Goal: Task Accomplishment & Management: Manage account settings

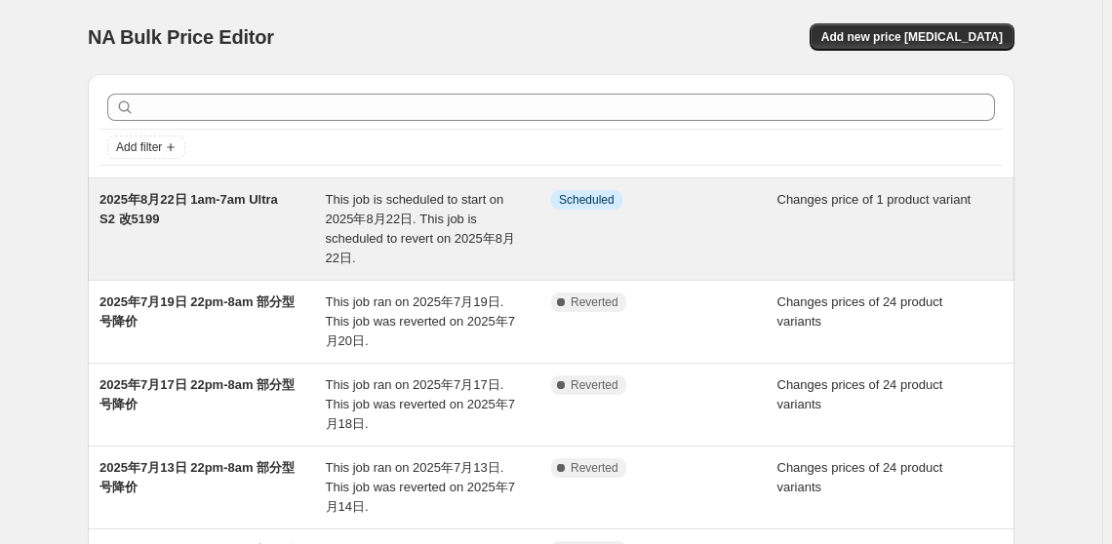
click at [193, 201] on span "2025年8月22日 1am-7am Ultra S2 改5199" at bounding box center [188, 209] width 178 height 34
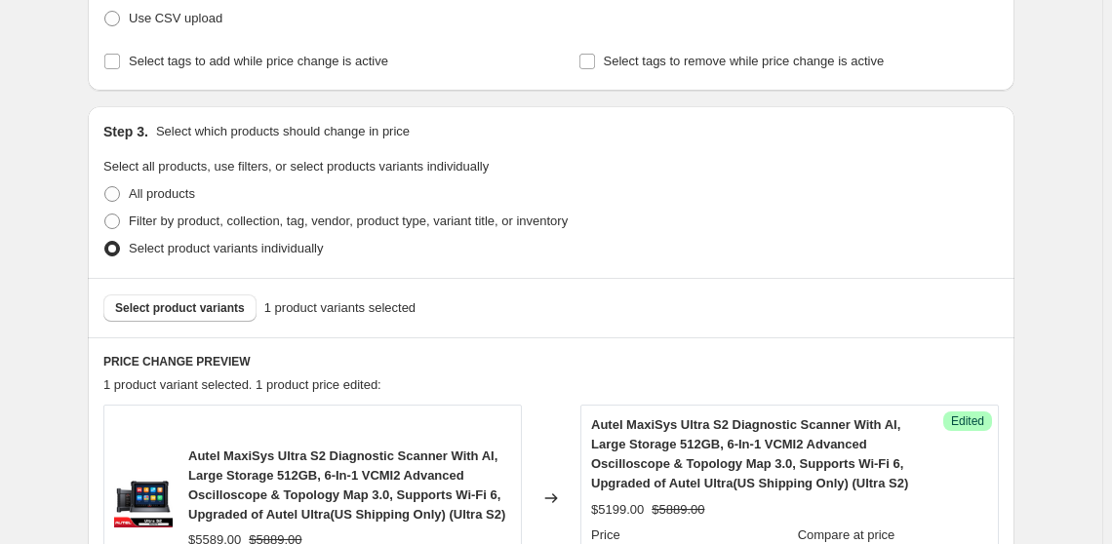
scroll to position [531, 0]
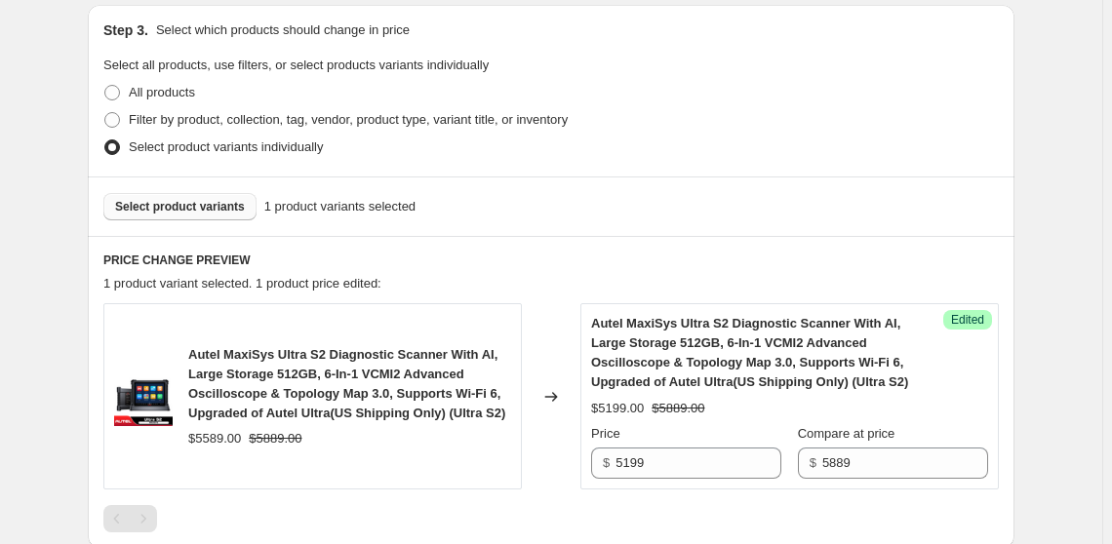
click at [195, 215] on button "Select product variants" at bounding box center [179, 206] width 153 height 27
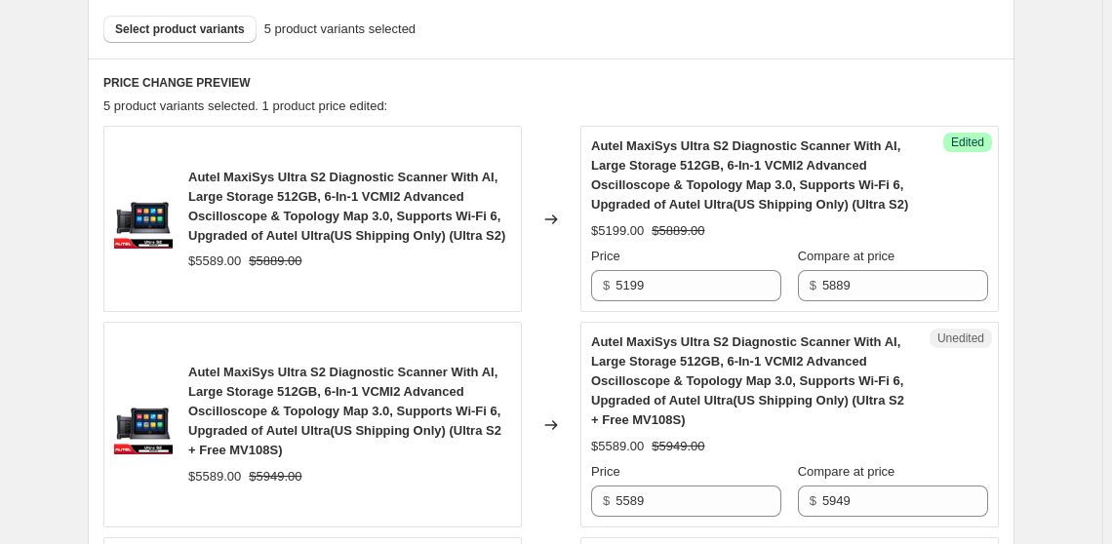
scroll to position [798, 0]
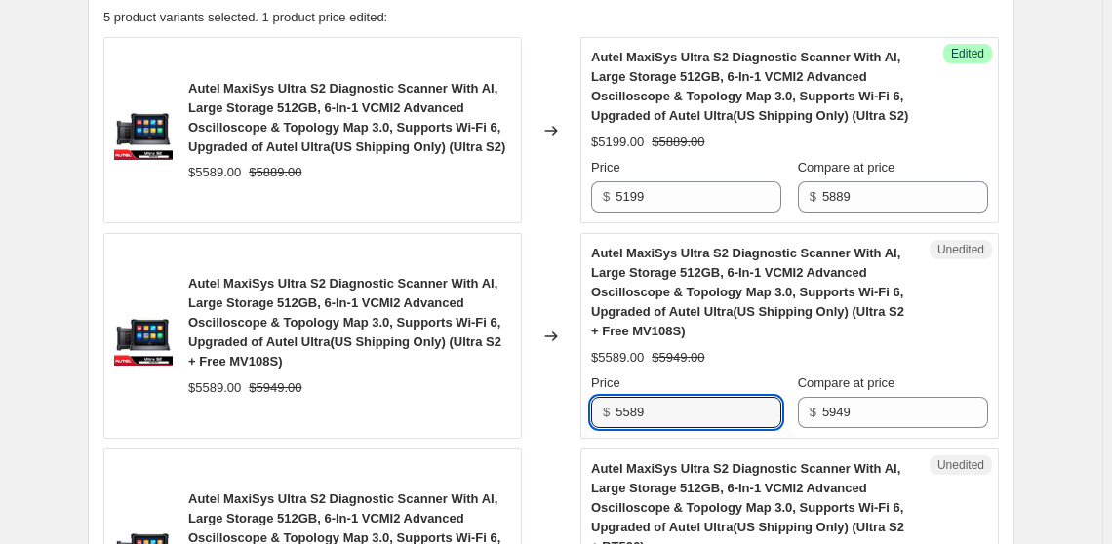
drag, startPoint x: 663, startPoint y: 409, endPoint x: 588, endPoint y: 401, distance: 75.5
click at [588, 401] on div "Unedited Autel MaxiSys Ultra S2 Diagnostic Scanner With AI, Large Storage 512GB…" at bounding box center [789, 336] width 418 height 206
click at [1048, 318] on div "2025年8月22日 1am-7am Ultra S2 改5199. This page is ready 2025年8月22日 1am-7am Ultra …" at bounding box center [551, 505] width 1102 height 2607
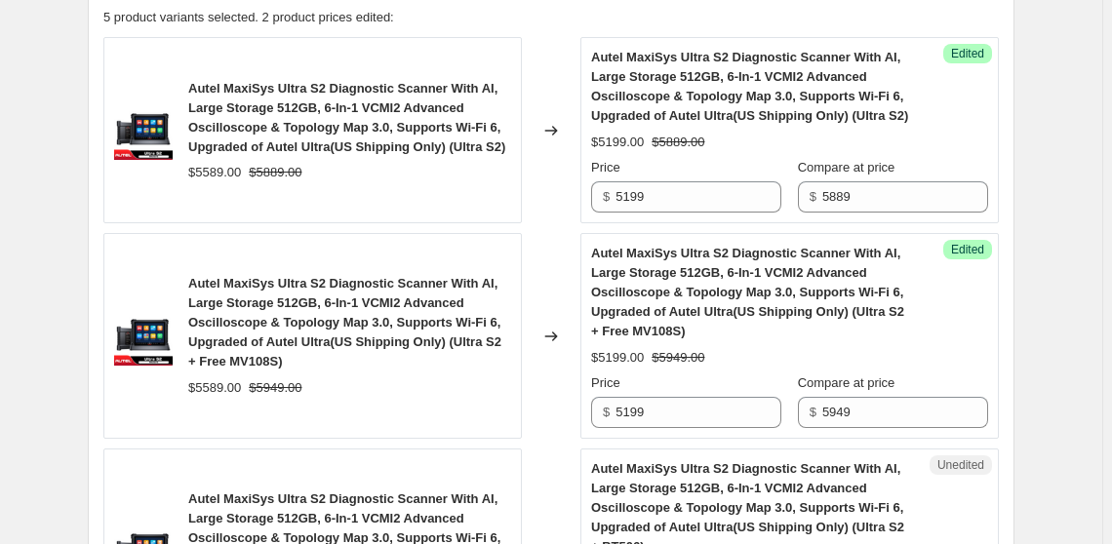
scroll to position [886, 0]
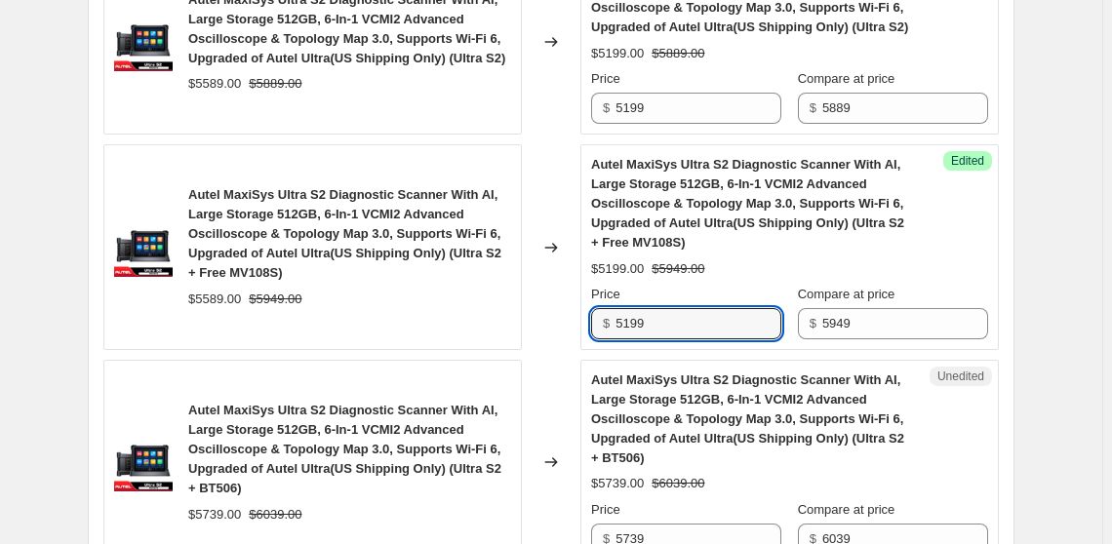
drag, startPoint x: 654, startPoint y: 323, endPoint x: 596, endPoint y: 320, distance: 58.6
click at [595, 321] on div "$ 5199" at bounding box center [686, 323] width 190 height 31
type input "5149"
click at [1024, 358] on div "2025年8月22日 1am-7am Ultra S2 改5199. This page is ready 2025年8月22日 1am-7am Ultra …" at bounding box center [550, 417] width 973 height 2607
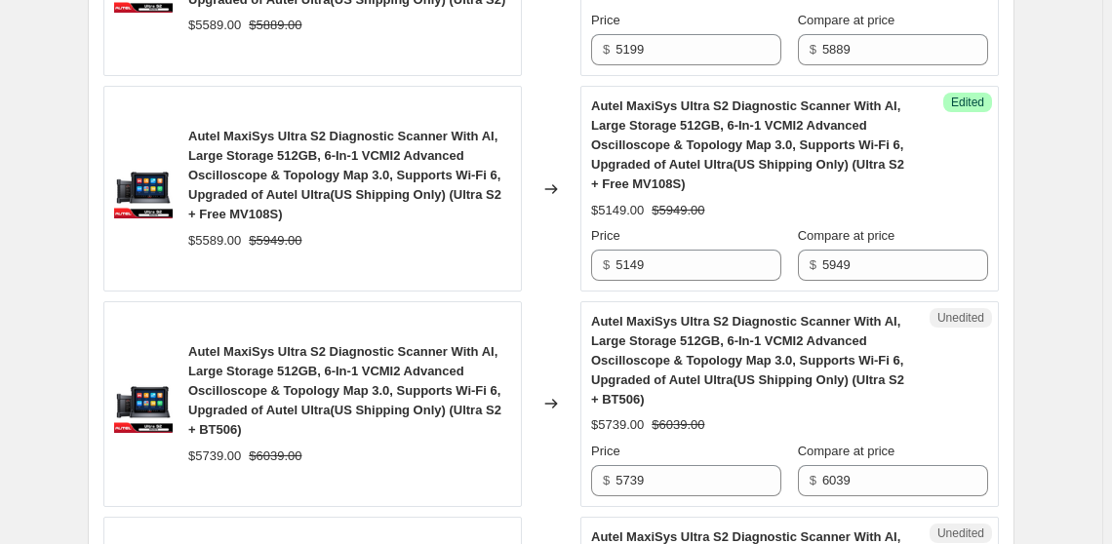
scroll to position [975, 0]
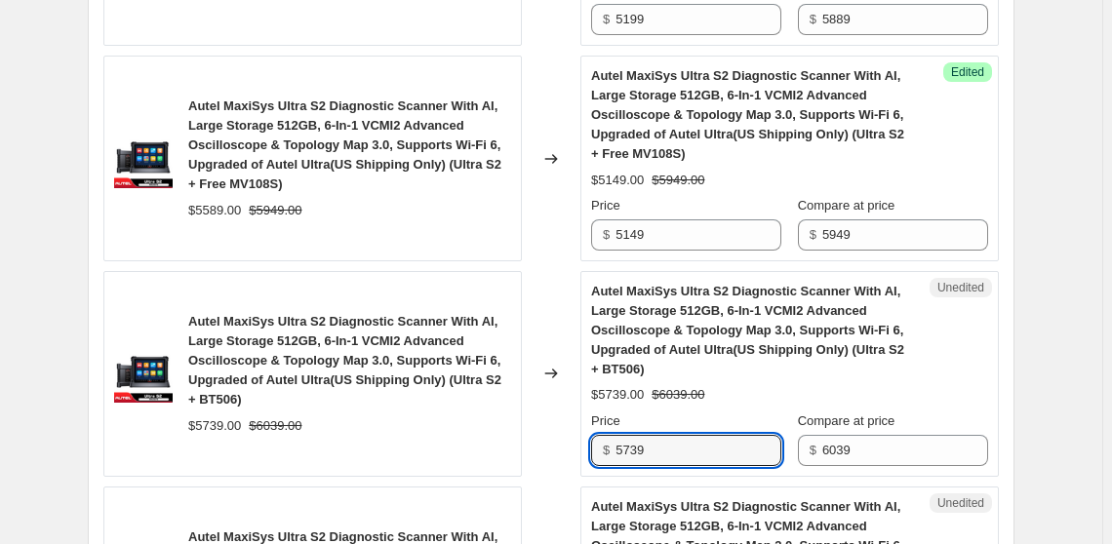
drag, startPoint x: 655, startPoint y: 443, endPoint x: 598, endPoint y: 444, distance: 57.5
click at [598, 444] on div "$ 5739" at bounding box center [686, 450] width 190 height 31
type input "5249"
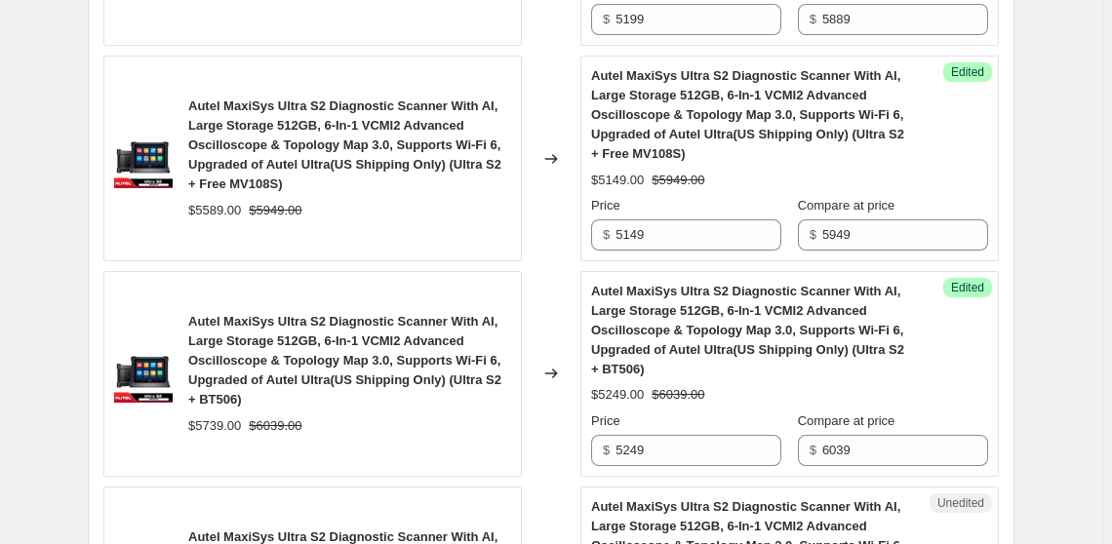
click at [1045, 311] on div "2025年8月22日 1am-7am Ultra S2 改5199. This page is ready 2025年8月22日 1am-7am Ultra …" at bounding box center [551, 328] width 1102 height 2607
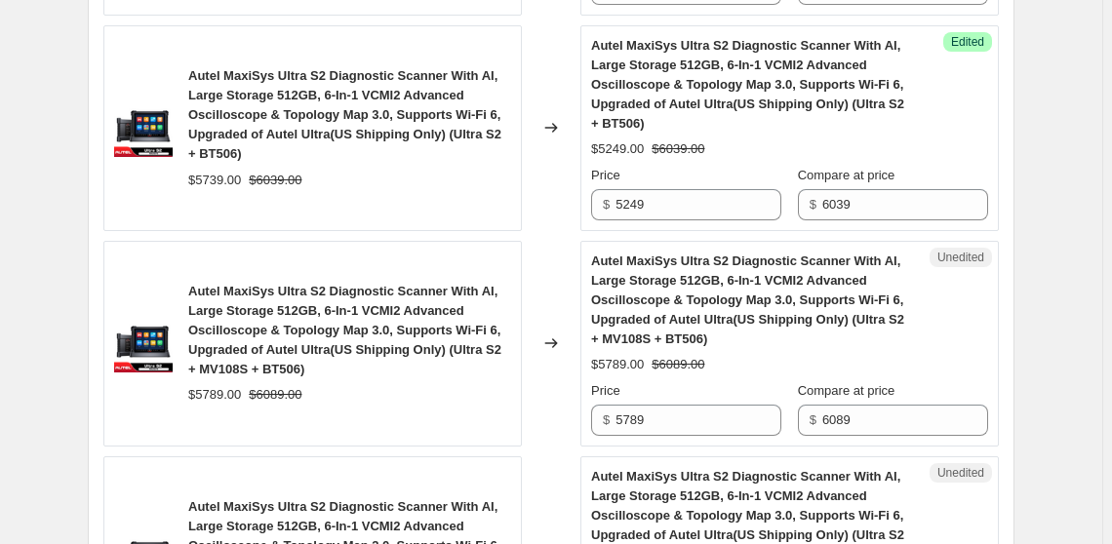
scroll to position [1240, 0]
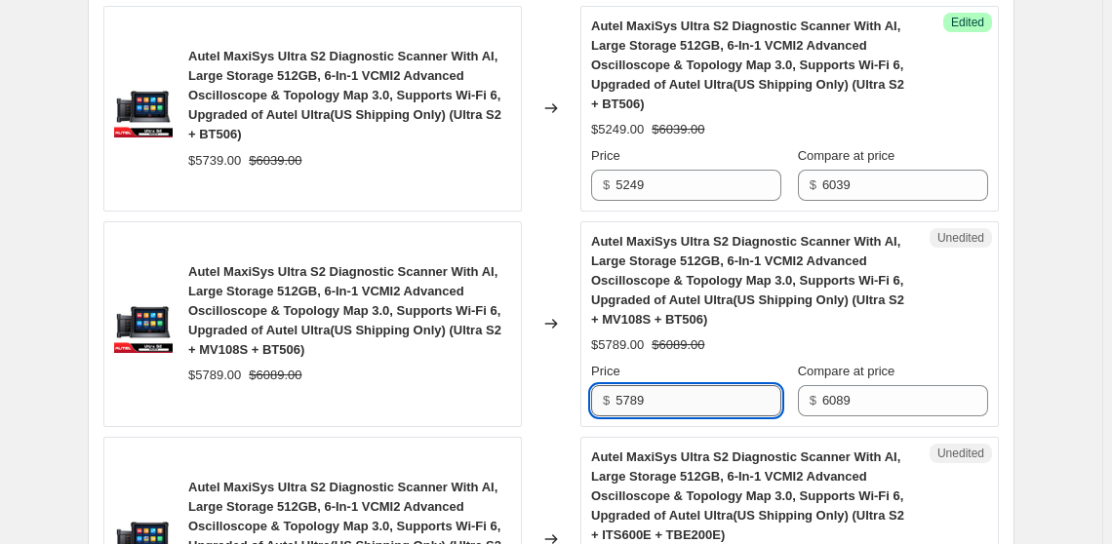
click at [642, 397] on input "5789" at bounding box center [698, 400] width 166 height 31
drag, startPoint x: 590, startPoint y: 388, endPoint x: 590, endPoint y: 377, distance: 10.7
click at [580, 386] on div "Autel MaxiSys Ultra S2 Diagnostic Scanner With AI, Large Storage 512GB, 6-In-1 …" at bounding box center [550, 324] width 895 height 206
type input "5299"
click at [1034, 326] on div "2025年8月22日 1am-7am Ultra S2 改5199. This page is ready 2025年8月22日 1am-7am Ultra …" at bounding box center [550, 63] width 973 height 2607
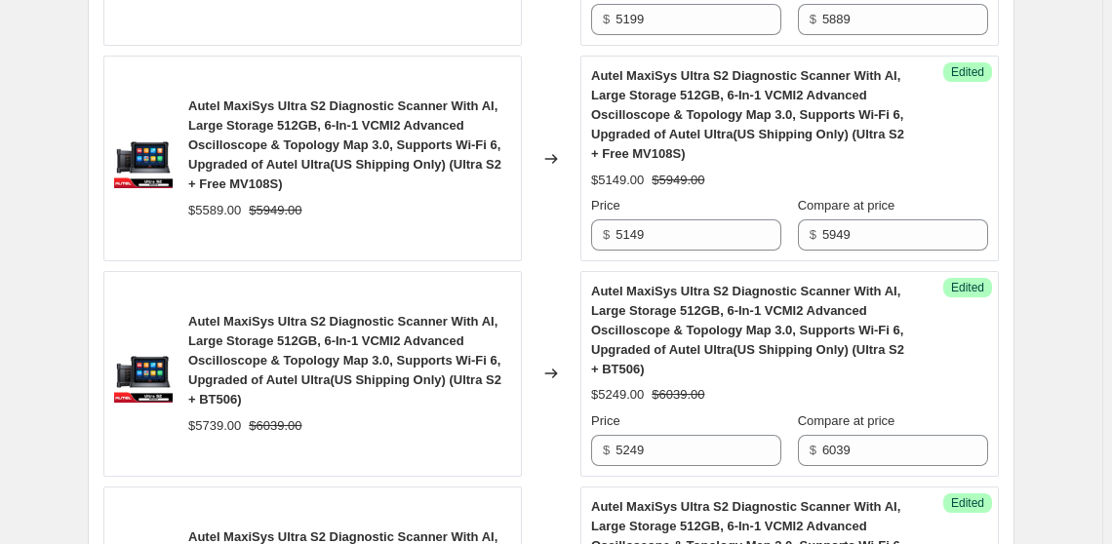
scroll to position [886, 0]
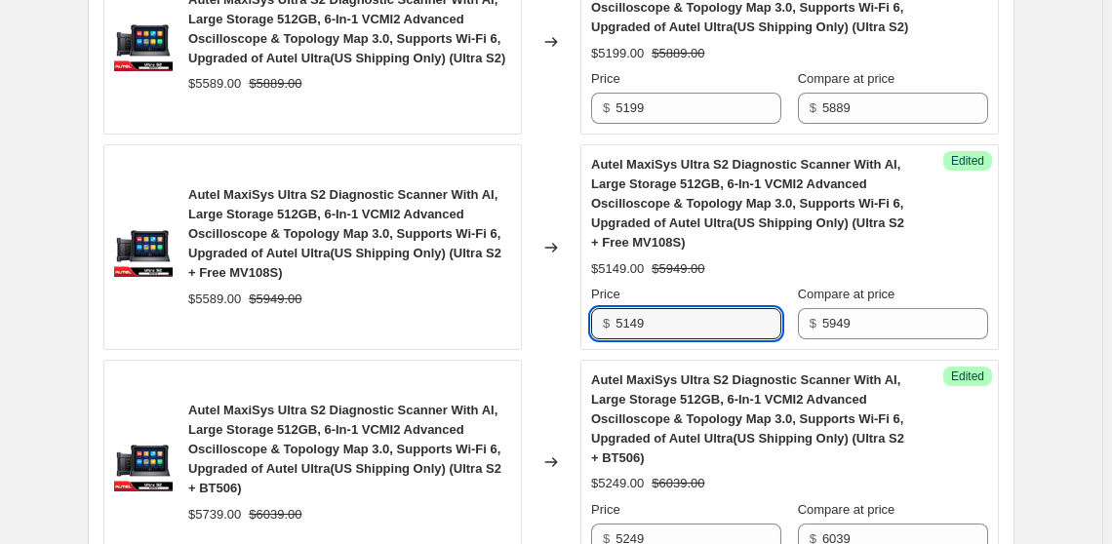
drag, startPoint x: 665, startPoint y: 336, endPoint x: 614, endPoint y: 326, distance: 51.8
click at [614, 326] on div "$ 5149" at bounding box center [686, 323] width 190 height 31
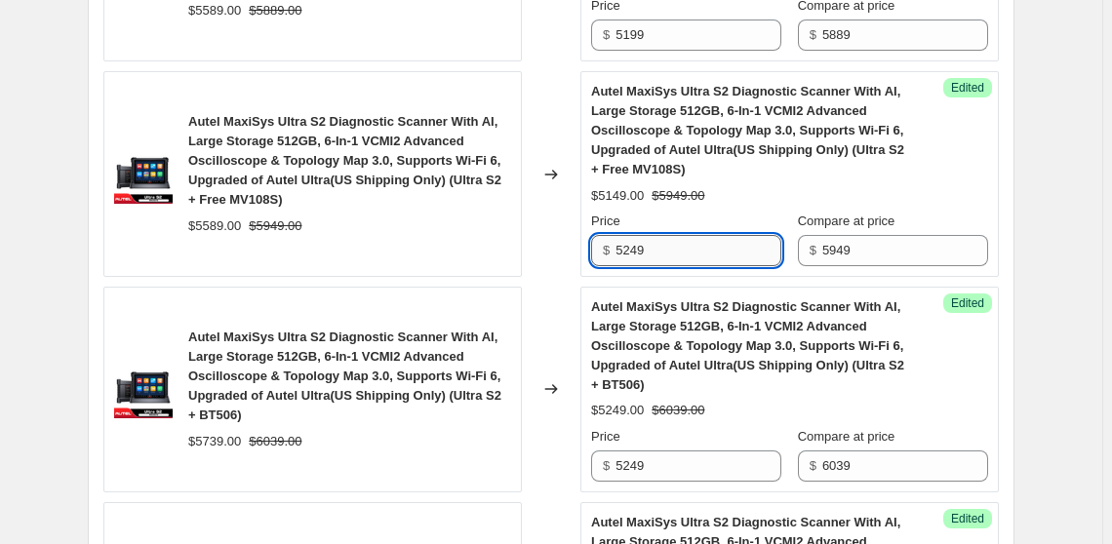
scroll to position [975, 0]
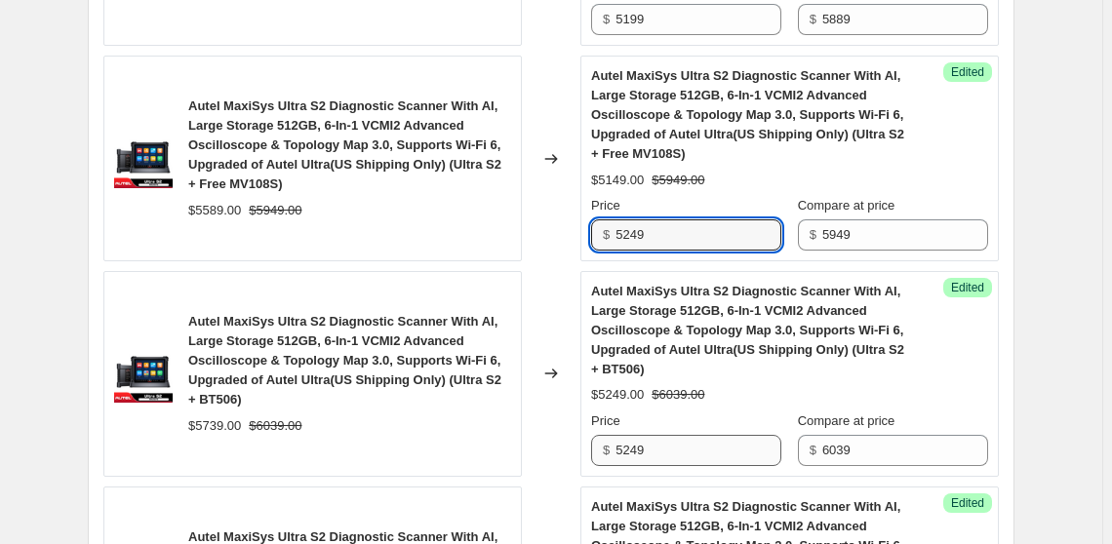
type input "5249"
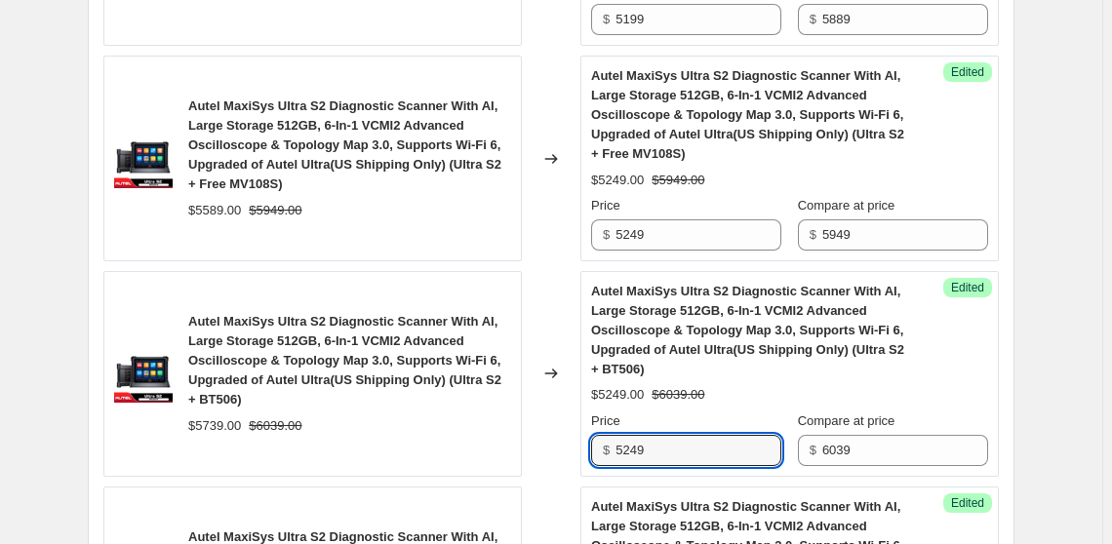
drag, startPoint x: 655, startPoint y: 441, endPoint x: 579, endPoint y: 443, distance: 76.1
click at [579, 443] on div "Autel MaxiSys Ultra S2 Diagnostic Scanner With AI, Large Storage 512GB, 6-In-1 …" at bounding box center [550, 374] width 895 height 206
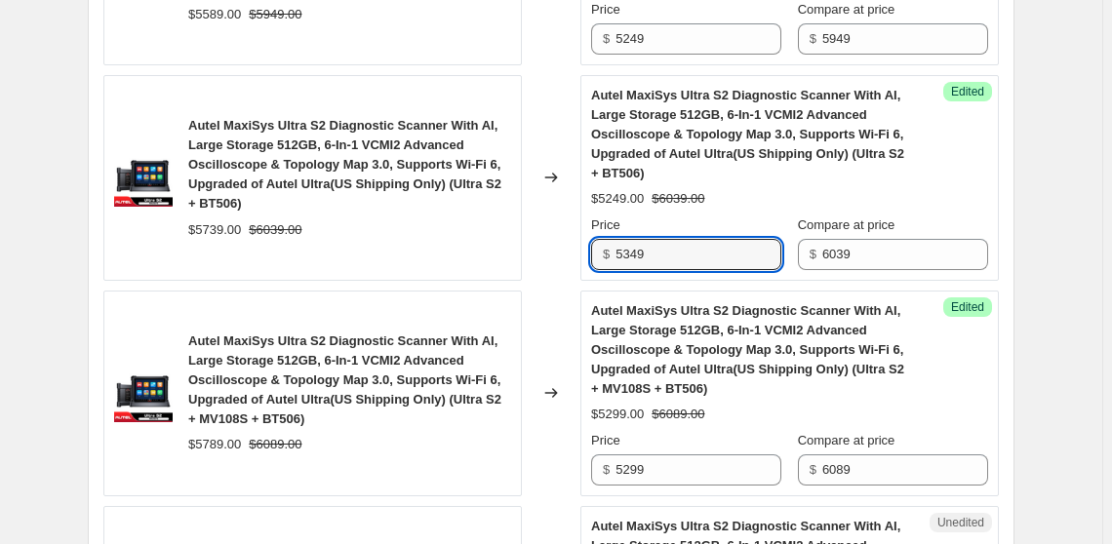
scroll to position [1240, 0]
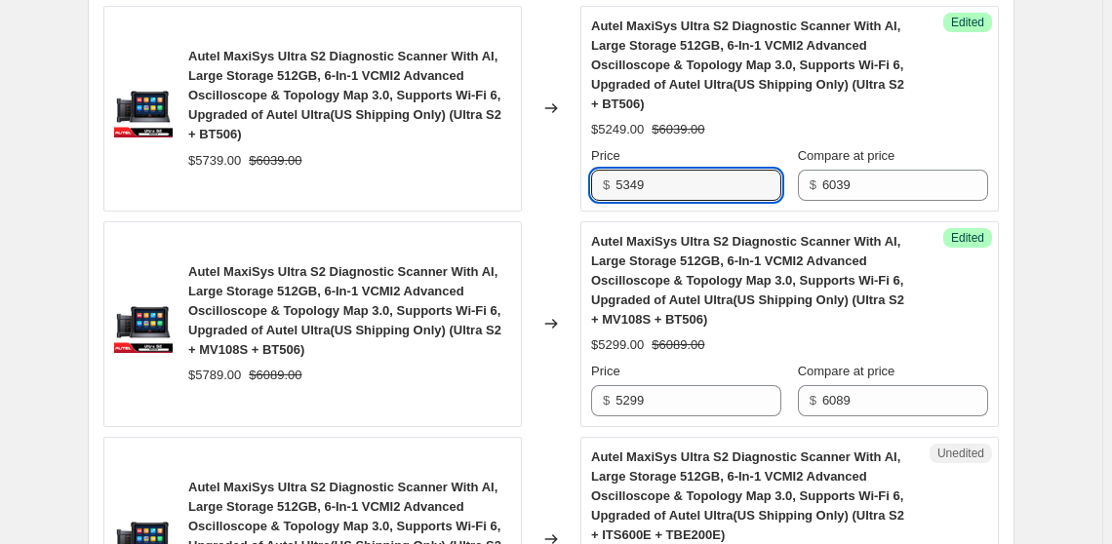
type input "5349"
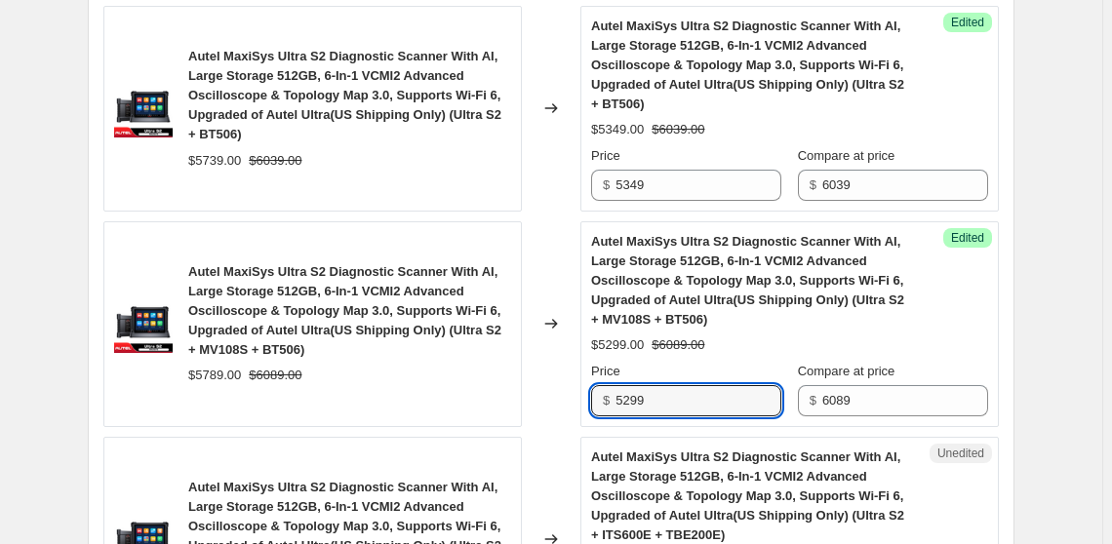
drag, startPoint x: 582, startPoint y: 391, endPoint x: 537, endPoint y: 384, distance: 45.4
click at [537, 384] on div "Autel MaxiSys Ultra S2 Diagnostic Scanner With AI, Large Storage 512GB, 6-In-1 …" at bounding box center [550, 324] width 895 height 206
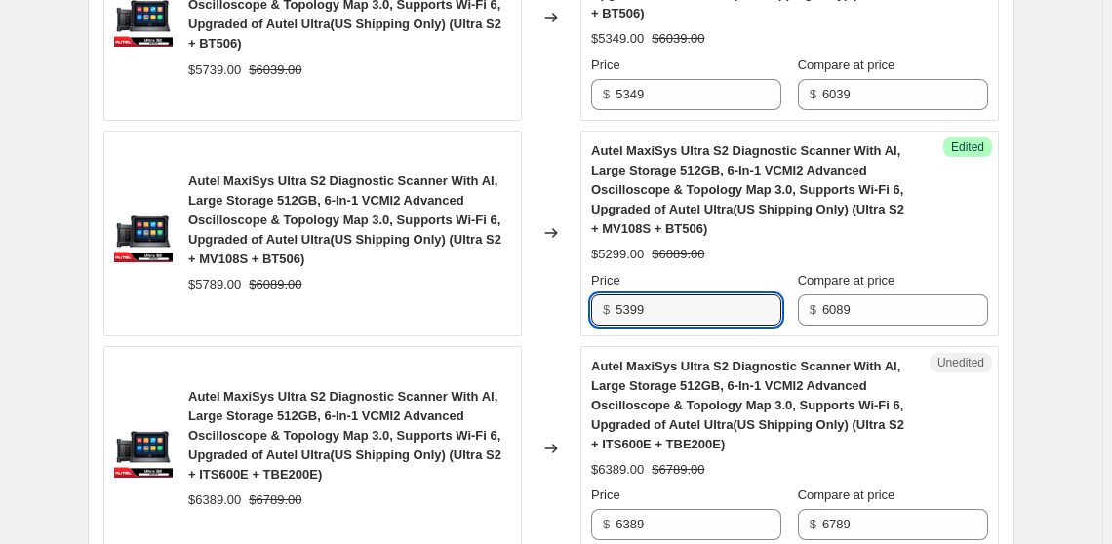
scroll to position [1418, 0]
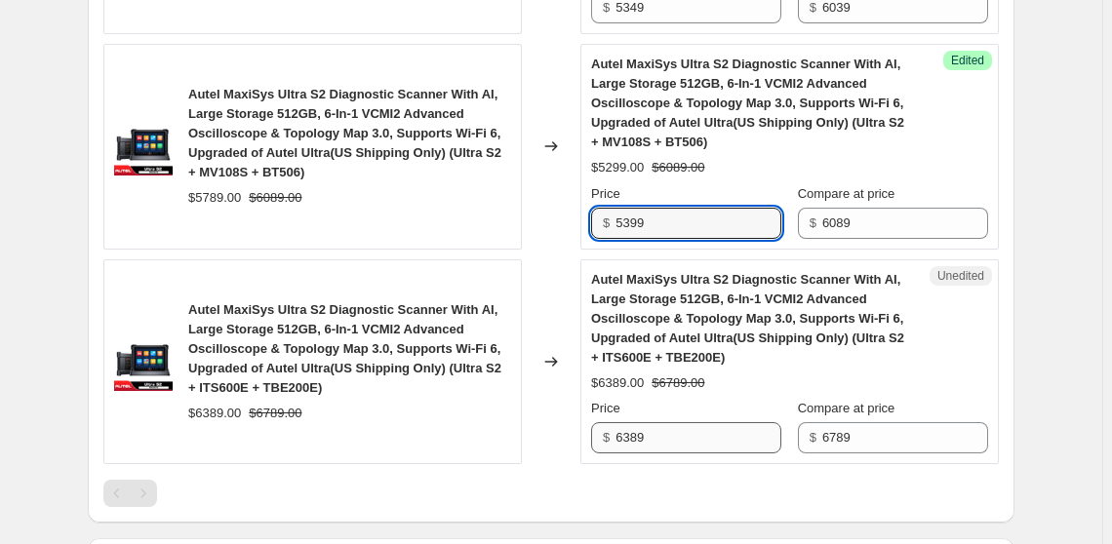
type input "5399"
click at [649, 433] on input "6389" at bounding box center [698, 437] width 166 height 31
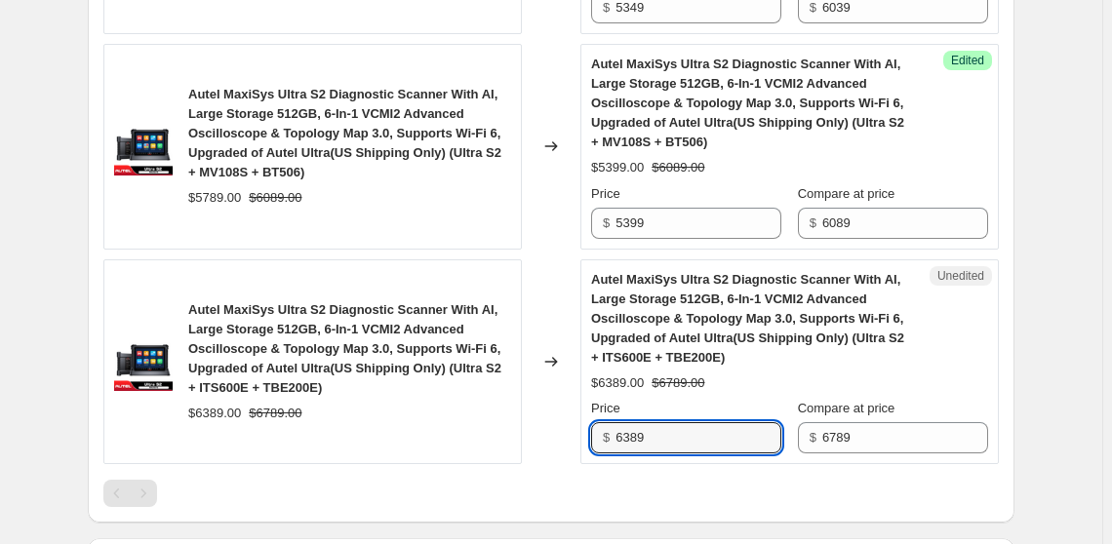
drag, startPoint x: 652, startPoint y: 433, endPoint x: 602, endPoint y: 423, distance: 51.6
click at [602, 423] on div "$ 6389" at bounding box center [686, 437] width 190 height 31
type input "5999"
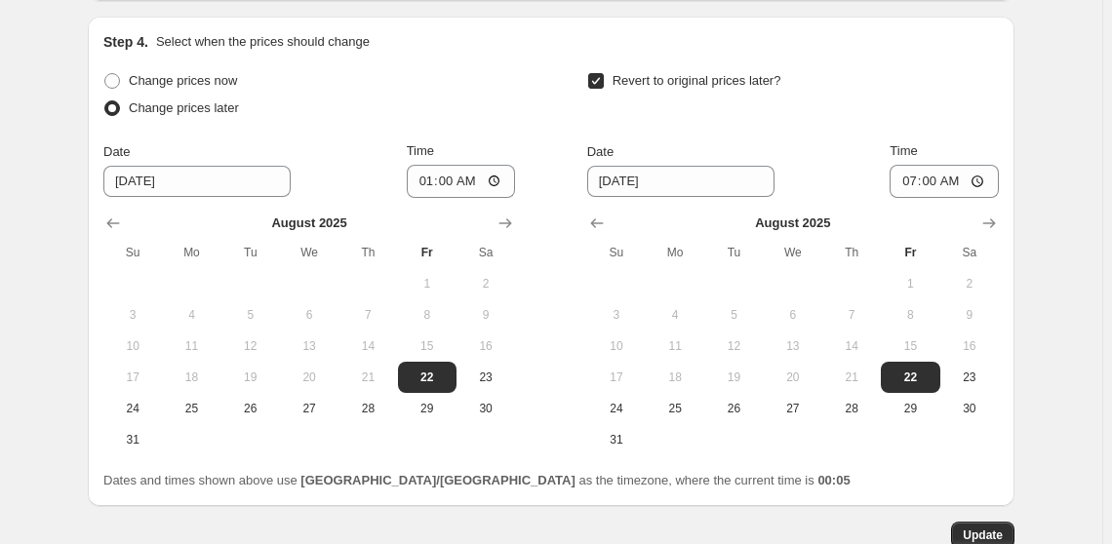
scroll to position [1971, 0]
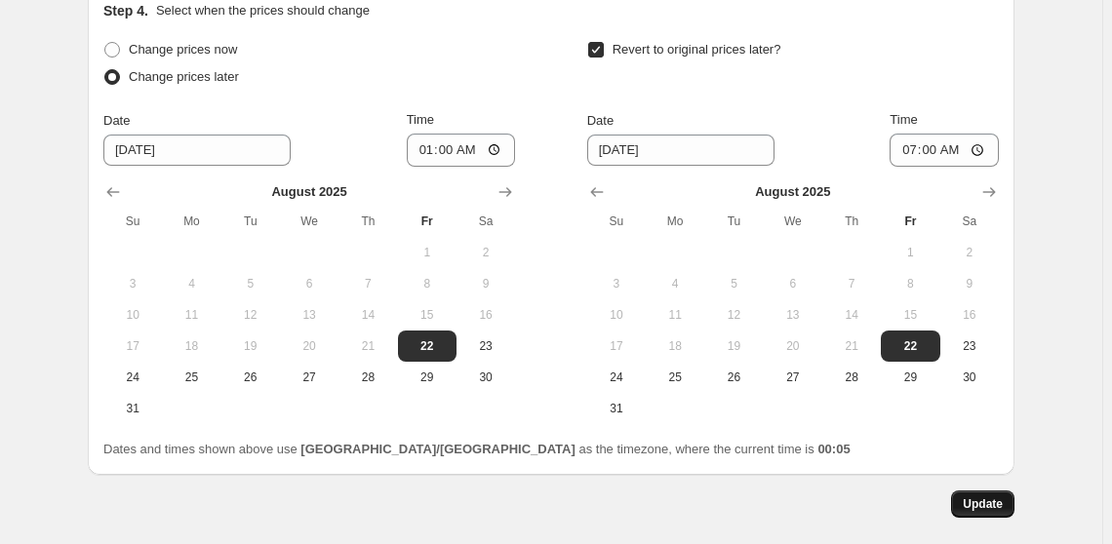
click at [980, 508] on span "Update" at bounding box center [982, 504] width 40 height 16
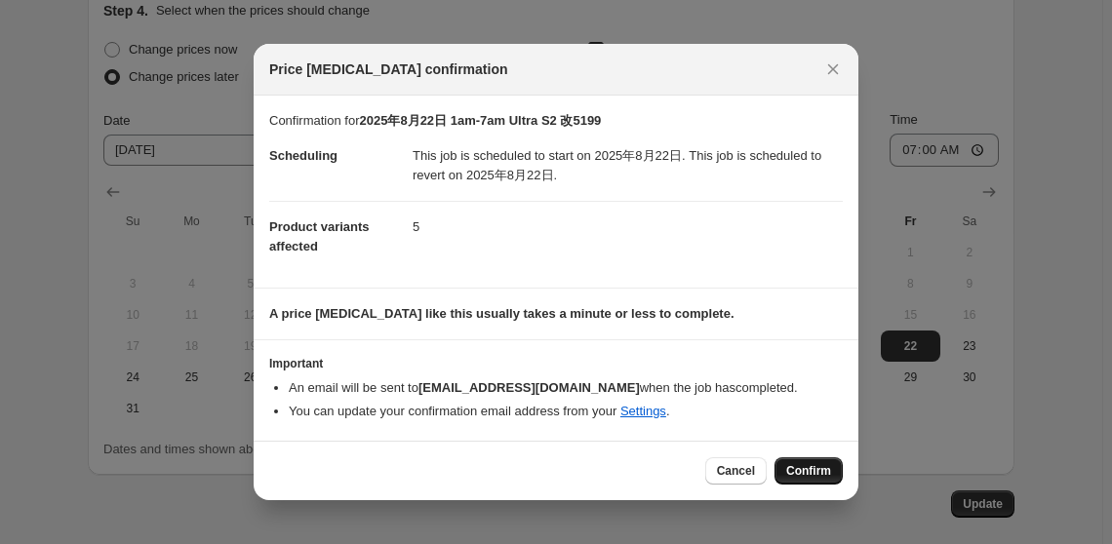
click at [809, 469] on span "Confirm" at bounding box center [808, 471] width 45 height 16
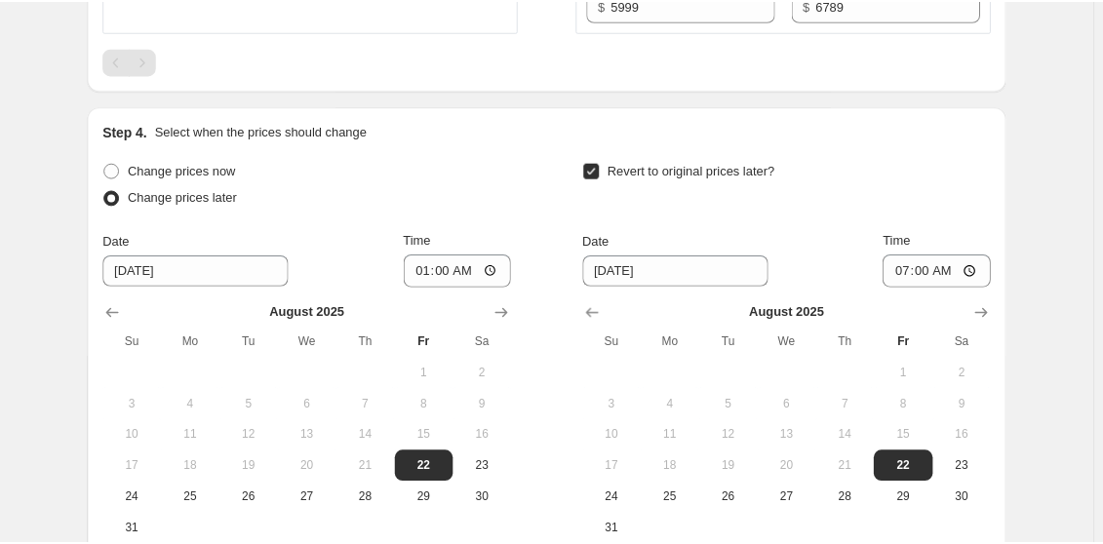
scroll to position [1616, 0]
